Goal: Find specific page/section: Find specific page/section

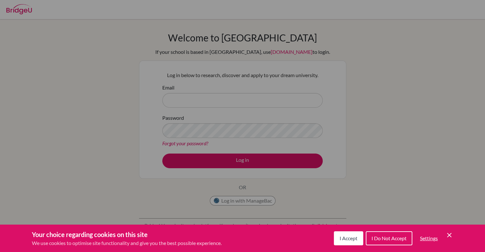
scroll to position [1534, 0]
type input "rebecca.kerr@bisvietnam.com"
click at [264, 94] on div "Cookie Preferences" at bounding box center [242, 126] width 485 height 252
click at [397, 235] on button "I Do Not Accept" at bounding box center [389, 239] width 47 height 14
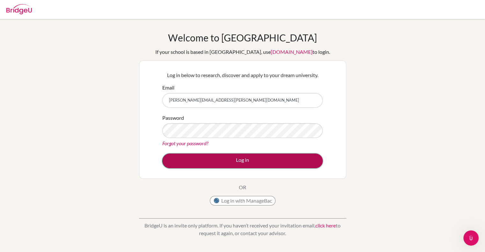
click at [260, 165] on button "Log in" at bounding box center [242, 161] width 161 height 15
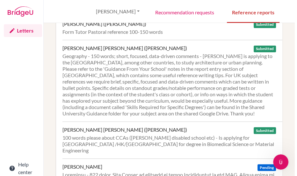
scroll to position [82, 0]
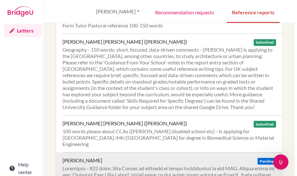
scroll to position [76, 0]
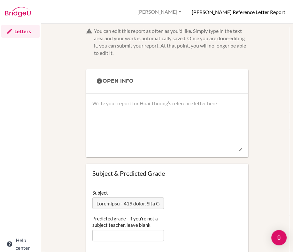
scroll to position [1535, 0]
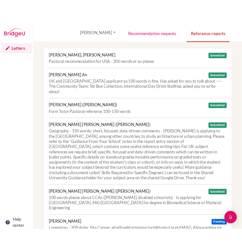
scroll to position [1535, 0]
